Goal: Task Accomplishment & Management: Use online tool/utility

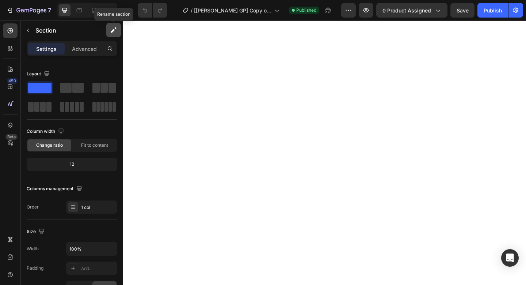
click at [114, 30] on icon "button" at bounding box center [113, 31] width 4 height 4
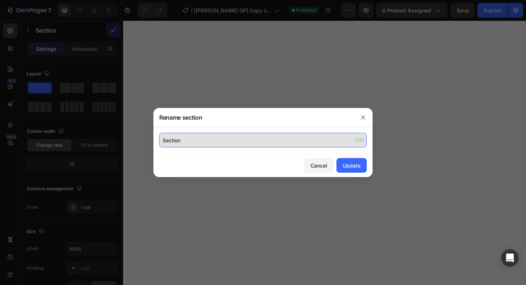
click at [179, 146] on input "Section" at bounding box center [263, 140] width 208 height 15
paste input "Missing field "image"'"
click at [252, 140] on input "Missing field "image"'" at bounding box center [263, 140] width 208 height 15
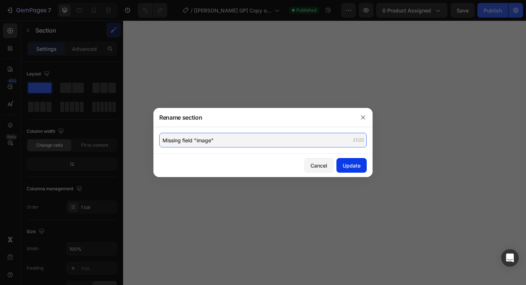
type input "Missing field "image""
click at [359, 164] on div "Update" at bounding box center [352, 166] width 18 height 8
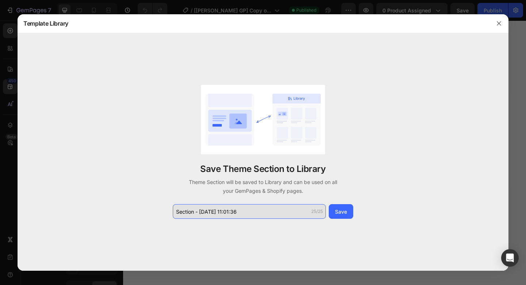
click at [227, 213] on input "Section - Sep 28 11:01:36" at bounding box center [249, 211] width 153 height 15
paste input "'Missing field "image""
type input "'Missing field "image""
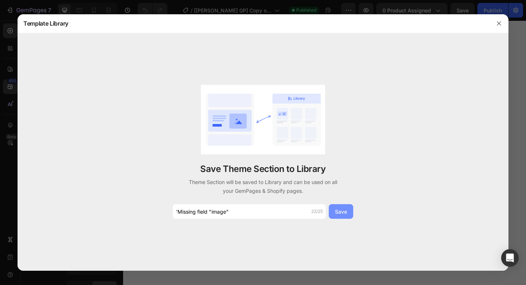
click at [342, 210] on div "Save" at bounding box center [341, 212] width 12 height 8
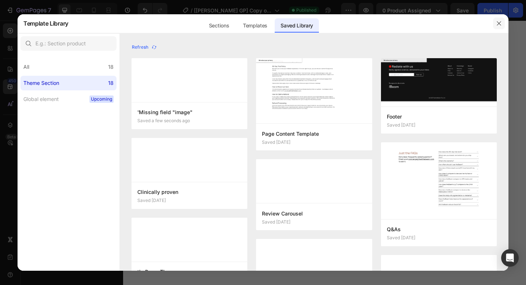
click at [498, 23] on icon "button" at bounding box center [499, 23] width 6 height 6
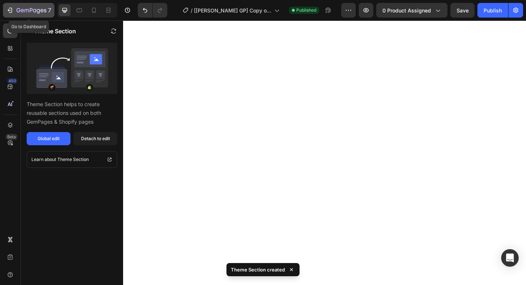
click at [13, 10] on icon "button" at bounding box center [9, 10] width 7 height 7
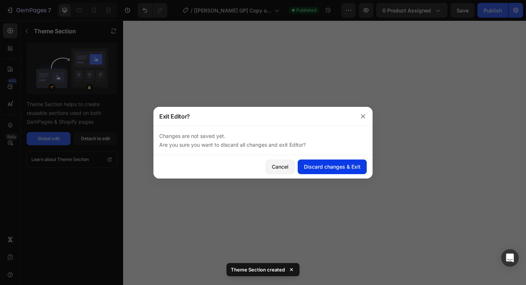
click at [308, 166] on div "Discard changes & Exit" at bounding box center [332, 167] width 57 height 8
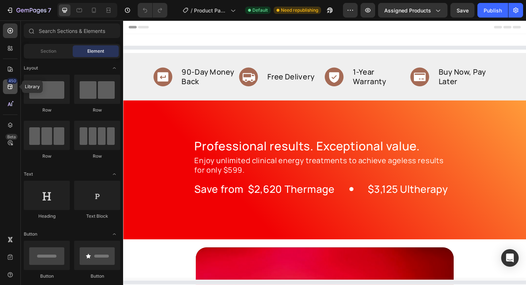
click at [8, 88] on icon at bounding box center [10, 86] width 7 height 7
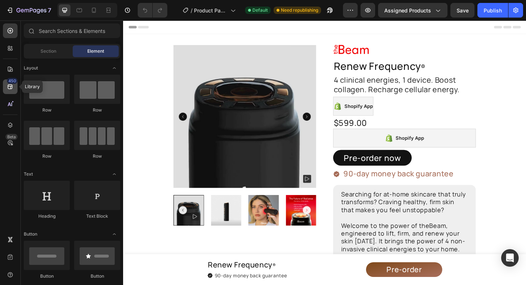
click at [7, 88] on icon at bounding box center [10, 86] width 7 height 7
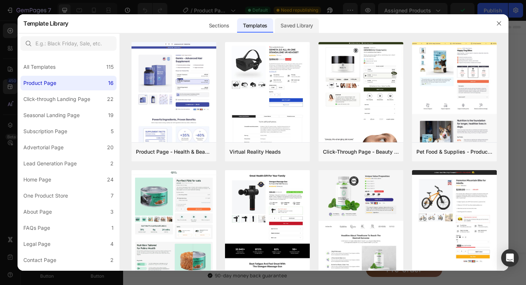
click at [308, 25] on div "Saved Library" at bounding box center [297, 25] width 44 height 15
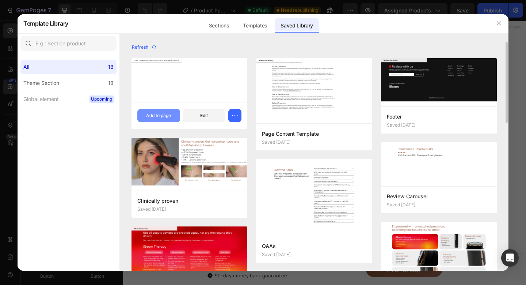
click at [159, 120] on button "Add to page" at bounding box center [158, 115] width 43 height 13
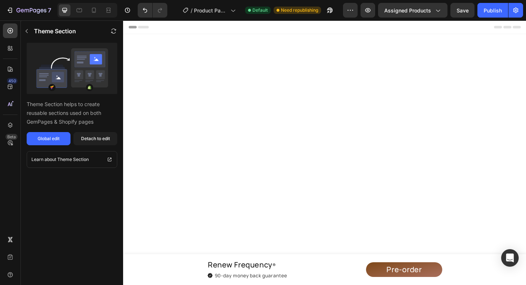
scroll to position [3870, 0]
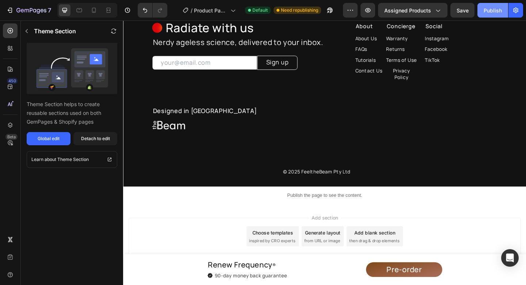
click at [501, 7] on div "Publish" at bounding box center [493, 11] width 18 height 8
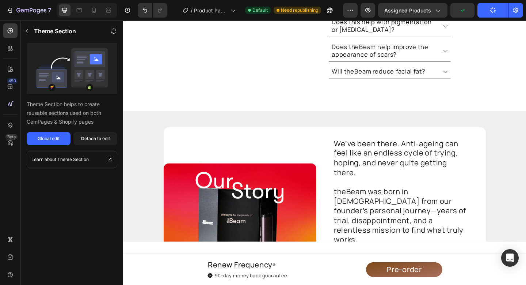
scroll to position [3321, 0]
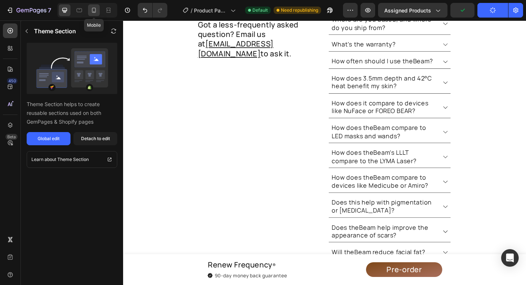
click at [90, 13] on div at bounding box center [94, 10] width 12 height 12
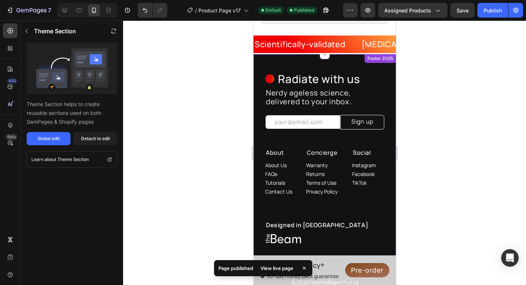
scroll to position [3640, 0]
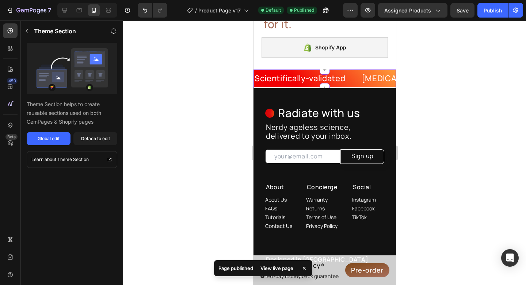
click at [288, 77] on p "Scientifically-validated" at bounding box center [299, 78] width 91 height 11
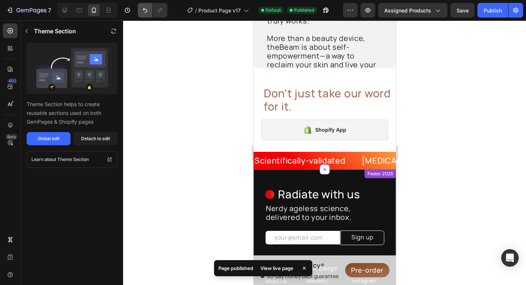
scroll to position [3333, 0]
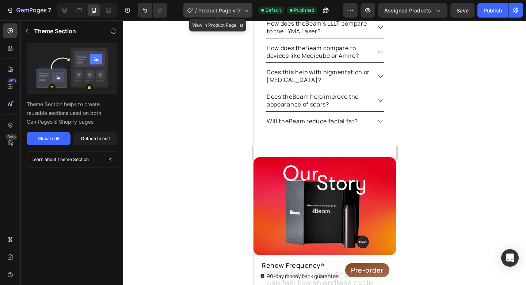
click at [224, 7] on span "Product Page v17" at bounding box center [219, 11] width 42 height 8
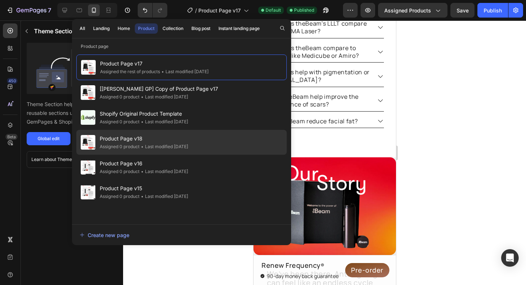
click at [173, 142] on span "Product Page v18" at bounding box center [144, 138] width 88 height 9
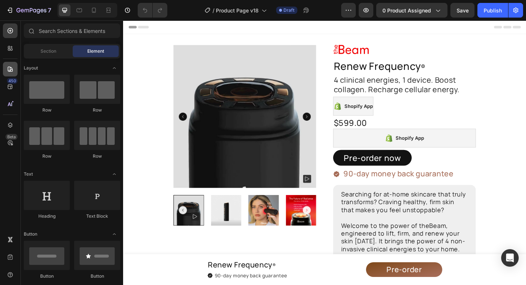
click at [12, 68] on icon at bounding box center [10, 69] width 5 height 5
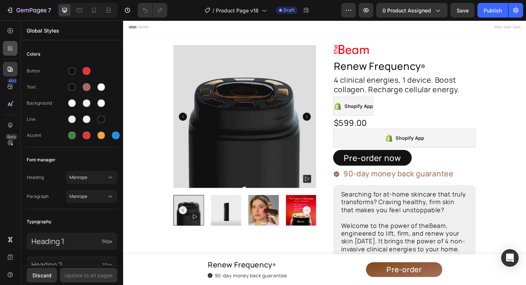
click at [11, 49] on icon at bounding box center [12, 50] width 2 height 2
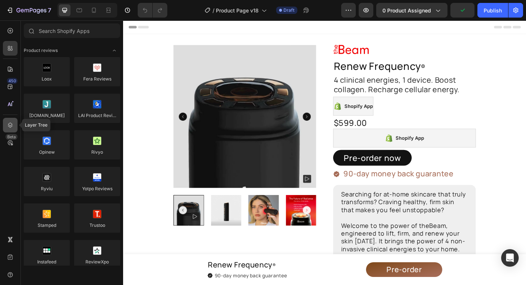
click at [8, 126] on icon at bounding box center [10, 124] width 7 height 7
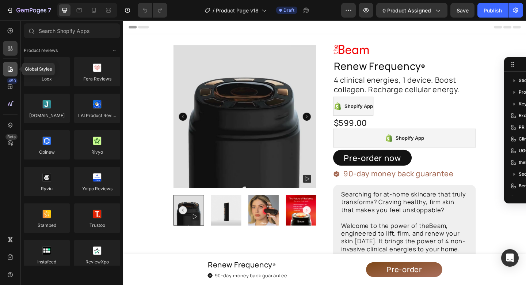
click at [11, 64] on div at bounding box center [10, 69] width 15 height 15
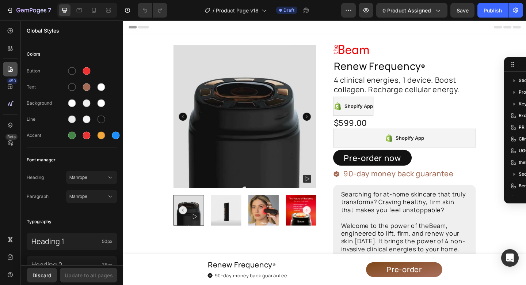
click at [13, 68] on icon at bounding box center [10, 68] width 7 height 7
click at [12, 71] on icon at bounding box center [10, 69] width 5 height 5
click at [7, 52] on div at bounding box center [10, 48] width 15 height 15
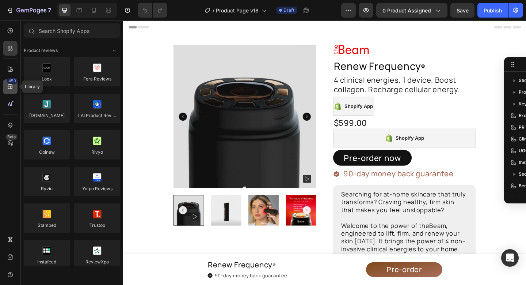
click at [10, 83] on div "450" at bounding box center [12, 81] width 11 height 6
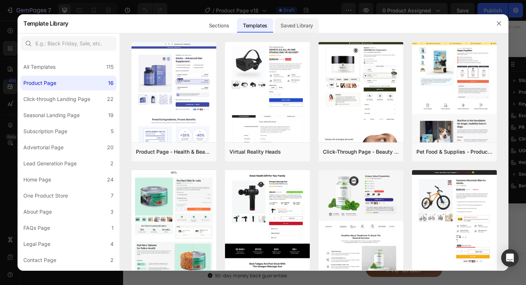
click at [285, 32] on div "Saved Library" at bounding box center [297, 23] width 44 height 19
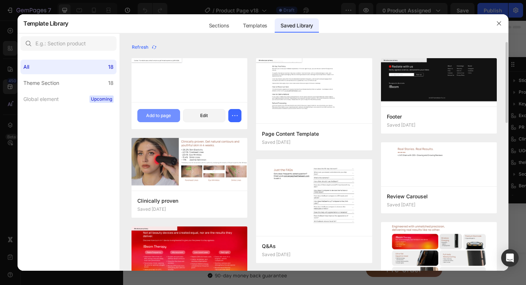
click at [151, 118] on div "Add to page" at bounding box center [158, 115] width 25 height 7
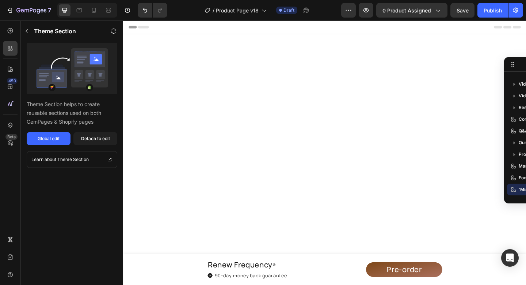
scroll to position [3845, 0]
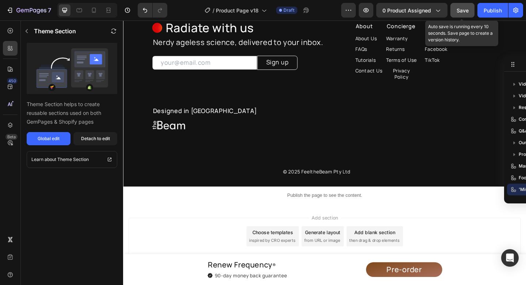
click at [466, 12] on span "Save" at bounding box center [463, 10] width 12 height 6
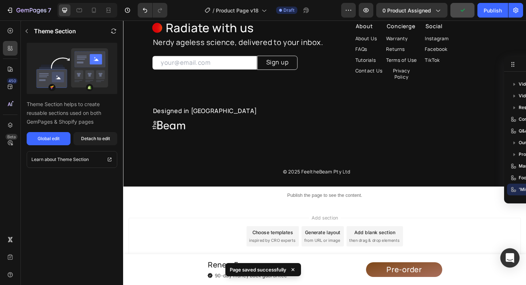
click at [509, 258] on icon "Open Intercom Messenger" at bounding box center [510, 258] width 8 height 10
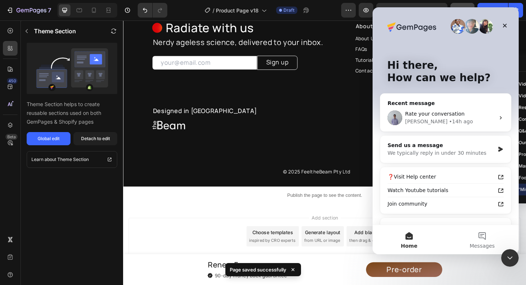
scroll to position [0, 0]
click at [425, 117] on span "Rate your conversation" at bounding box center [435, 114] width 60 height 6
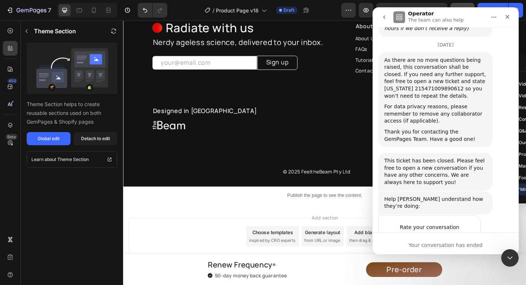
scroll to position [1246, 0]
click at [421, 240] on div "Your conversation has ended" at bounding box center [446, 243] width 146 height 22
click at [471, 216] on div "Rate your conversation Terrible Bad OK Great Amazing" at bounding box center [430, 236] width 102 height 40
click at [466, 235] on span "Amazing" at bounding box center [464, 241] width 13 height 13
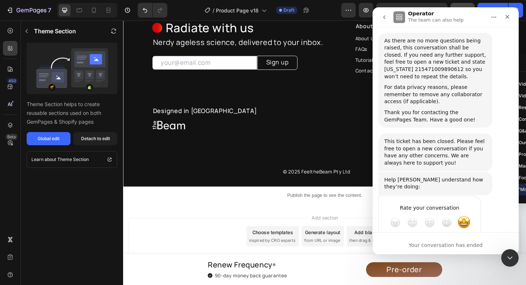
click at [469, 241] on div "Submit" at bounding box center [468, 248] width 15 height 15
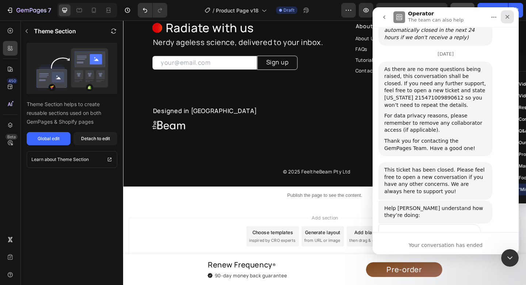
click at [510, 16] on icon "Close" at bounding box center [508, 17] width 6 height 6
